Goal: Navigation & Orientation: Find specific page/section

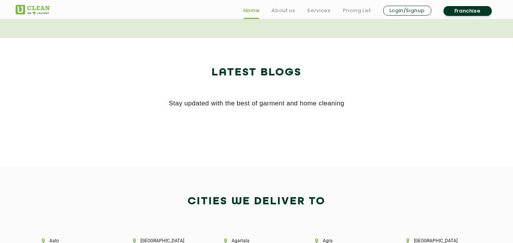
scroll to position [1650, 0]
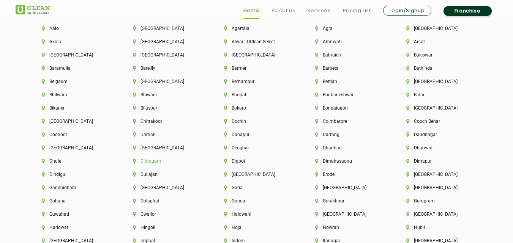
click at [148, 159] on li "Dibrugarh" at bounding box center [165, 161] width 65 height 5
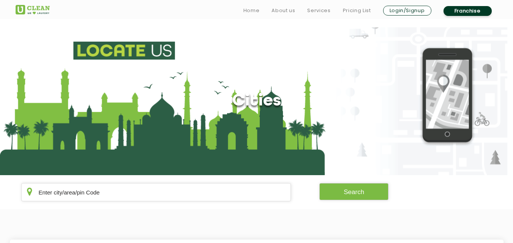
scroll to position [213, 0]
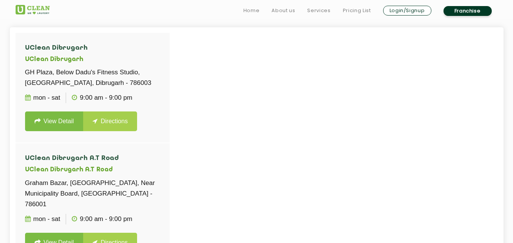
click at [169, 170] on div "[GEOGRAPHIC_DATA], Below [GEOGRAPHIC_DATA], [GEOGRAPHIC_DATA], [GEOGRAPHIC_DATA…" at bounding box center [93, 154] width 154 height 243
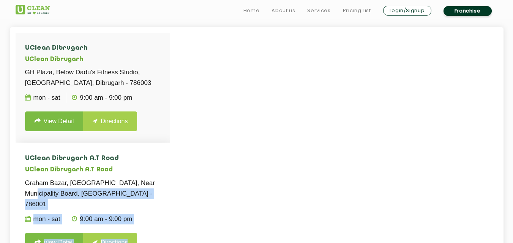
drag, startPoint x: 169, startPoint y: 161, endPoint x: 168, endPoint y: 177, distance: 16.8
click at [168, 177] on div "[GEOGRAPHIC_DATA], Below [GEOGRAPHIC_DATA], [GEOGRAPHIC_DATA], [GEOGRAPHIC_DATA…" at bounding box center [93, 154] width 154 height 243
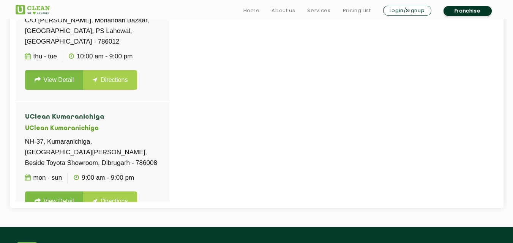
scroll to position [288, 0]
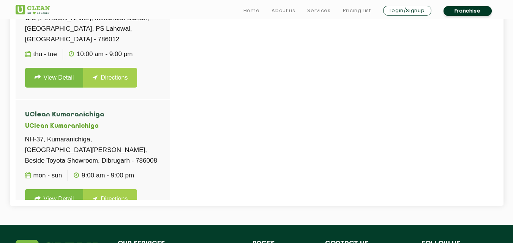
click at [169, 186] on div "[GEOGRAPHIC_DATA], Below [GEOGRAPHIC_DATA], [GEOGRAPHIC_DATA], [GEOGRAPHIC_DATA…" at bounding box center [93, 78] width 154 height 243
drag, startPoint x: 498, startPoint y: 150, endPoint x: 517, endPoint y: 221, distance: 73.5
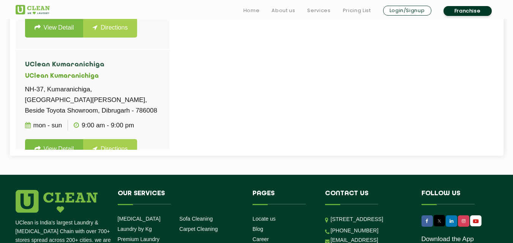
scroll to position [349, 0]
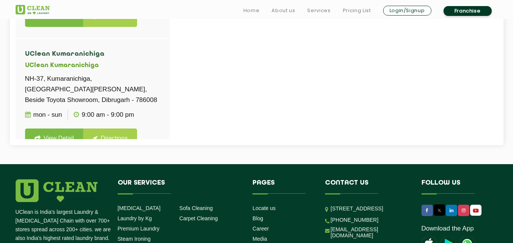
click at [169, 112] on div "[GEOGRAPHIC_DATA], Below [GEOGRAPHIC_DATA], [GEOGRAPHIC_DATA], [GEOGRAPHIC_DATA…" at bounding box center [93, 17] width 154 height 243
click at [169, 24] on div "[GEOGRAPHIC_DATA], Below [GEOGRAPHIC_DATA], [GEOGRAPHIC_DATA], [GEOGRAPHIC_DATA…" at bounding box center [93, 17] width 154 height 243
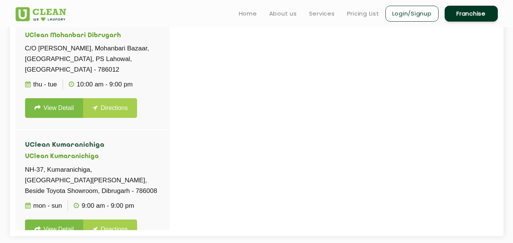
scroll to position [0, 0]
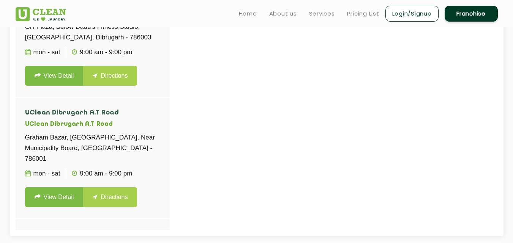
click at [170, 122] on div at bounding box center [272, 108] width 513 height 243
